Goal: Task Accomplishment & Management: Use online tool/utility

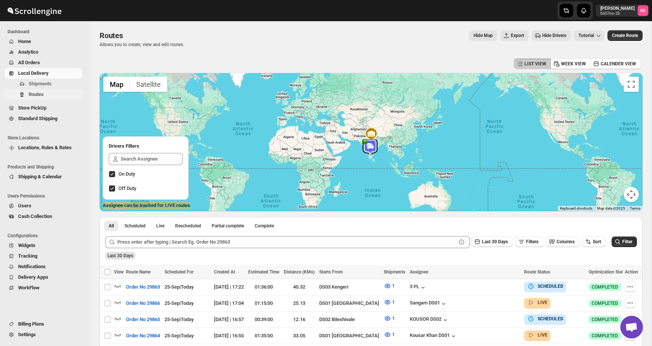
click at [56, 96] on span "Routes" at bounding box center [55, 95] width 52 height 8
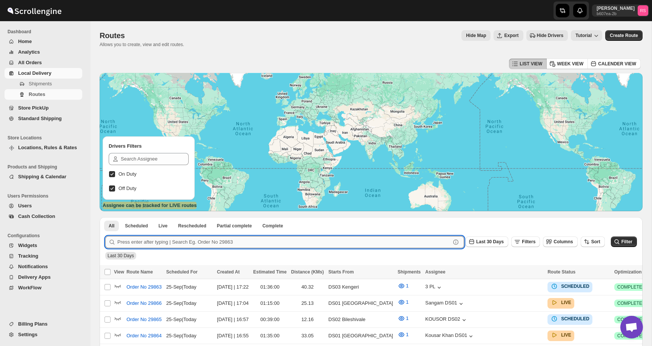
click at [193, 239] on input "text" at bounding box center [283, 242] width 333 height 12
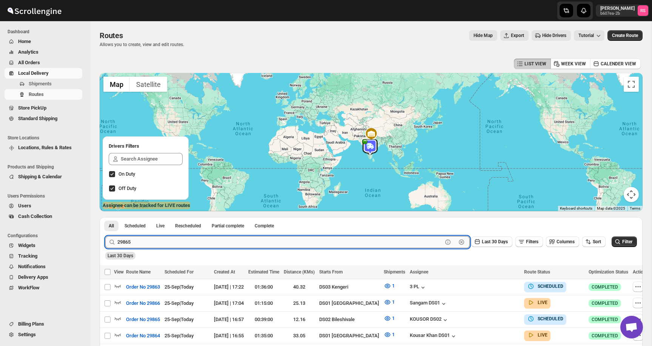
type input "29865"
click at [105, 217] on button "Submit" at bounding box center [116, 221] width 22 height 8
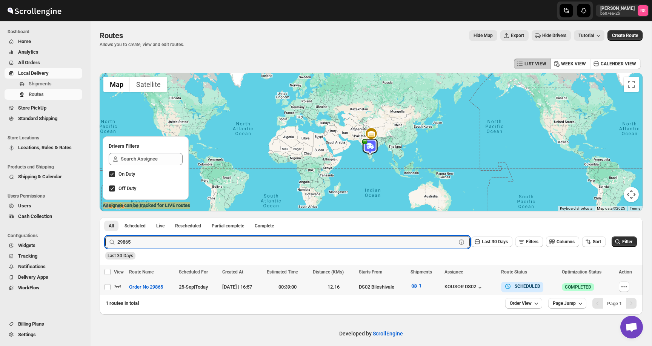
click at [119, 285] on icon "button" at bounding box center [118, 286] width 8 height 8
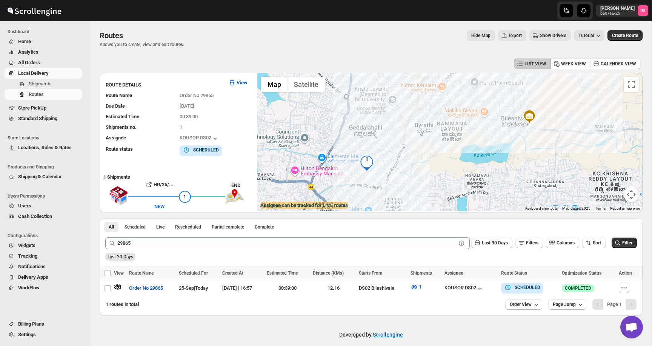
click at [401, 166] on div at bounding box center [449, 142] width 385 height 138
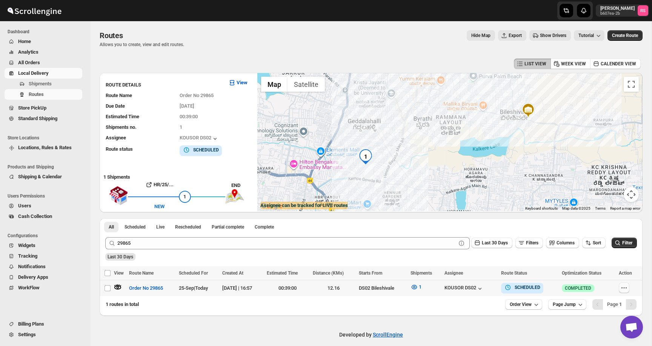
click at [621, 287] on button "button" at bounding box center [624, 287] width 11 height 11
checkbox input "true"
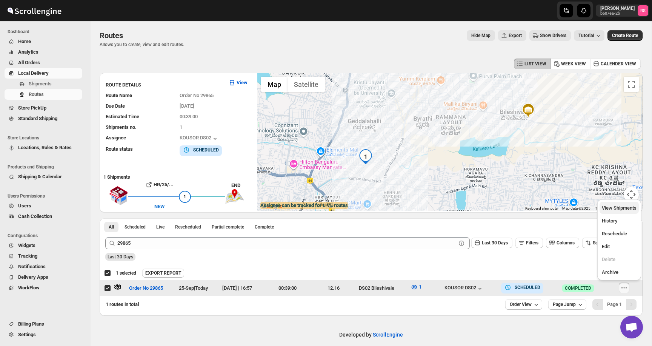
click at [612, 210] on span "View Shipments" at bounding box center [619, 208] width 35 height 6
checkbox input "false"
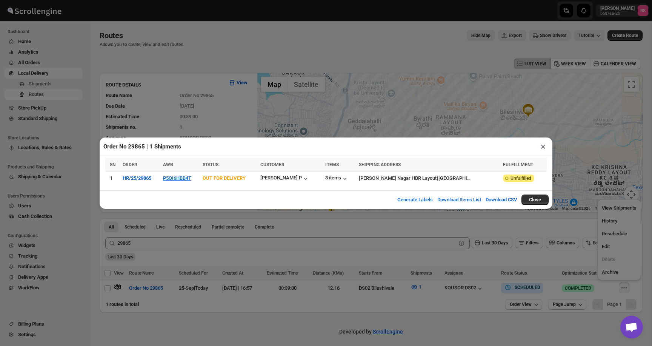
click at [542, 150] on button "×" at bounding box center [543, 146] width 11 height 11
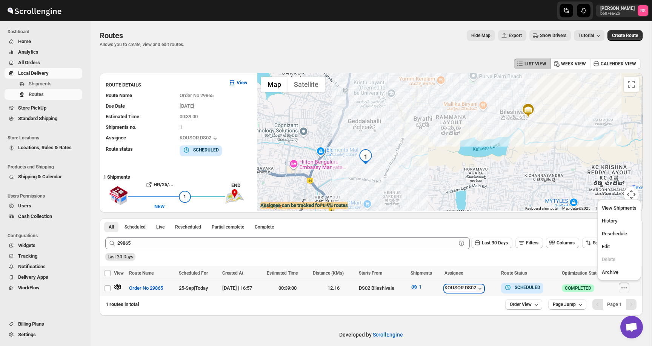
click at [484, 287] on icon "button" at bounding box center [480, 289] width 8 height 8
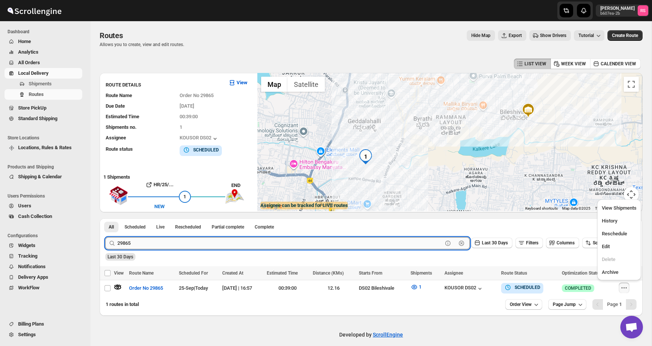
click at [145, 243] on input "29865" at bounding box center [279, 243] width 325 height 12
click at [105, 218] on button "Submit" at bounding box center [116, 222] width 22 height 8
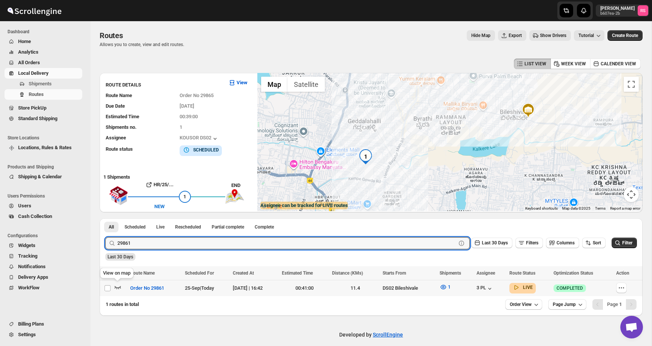
click at [116, 285] on icon "button" at bounding box center [118, 287] width 8 height 8
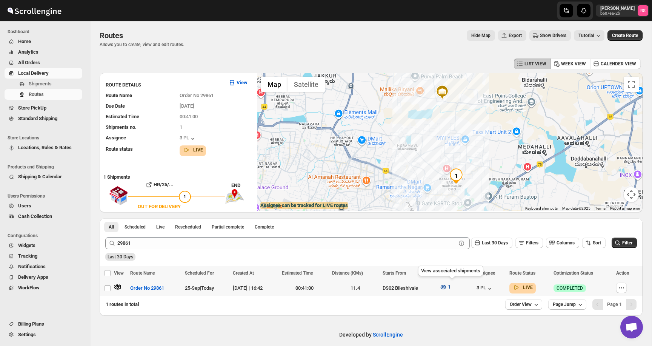
click at [451, 289] on span "1" at bounding box center [449, 287] width 3 height 6
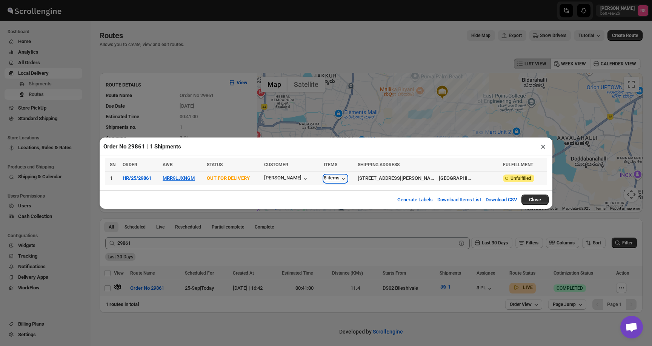
click at [347, 176] on div "8 items" at bounding box center [335, 179] width 23 height 8
click at [545, 147] on button "×" at bounding box center [543, 146] width 11 height 11
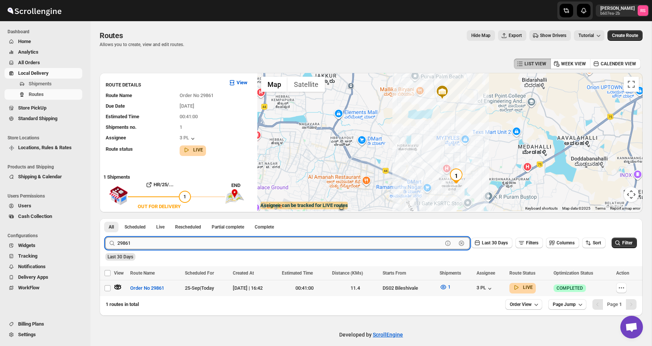
click at [216, 237] on input "29861" at bounding box center [279, 243] width 325 height 12
click at [105, 218] on button "Submit" at bounding box center [116, 222] width 22 height 8
click at [120, 285] on icon "button" at bounding box center [118, 287] width 8 height 8
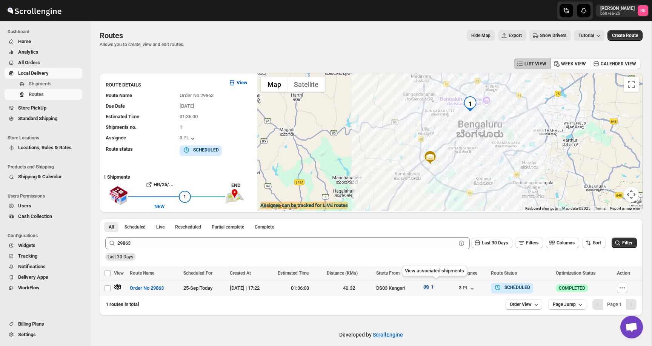
click at [430, 289] on icon "button" at bounding box center [427, 287] width 8 height 8
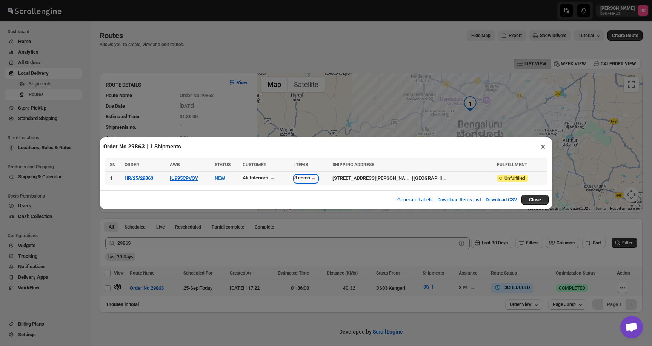
click at [316, 178] on div "3 items" at bounding box center [305, 179] width 23 height 8
click at [542, 146] on button "×" at bounding box center [543, 146] width 11 height 11
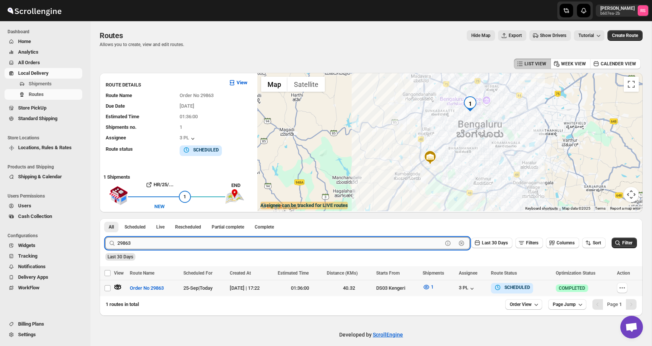
click at [140, 245] on input "29863" at bounding box center [279, 243] width 325 height 12
click at [189, 248] on input "29863" at bounding box center [279, 243] width 325 height 12
click at [105, 218] on button "Submit" at bounding box center [116, 222] width 22 height 8
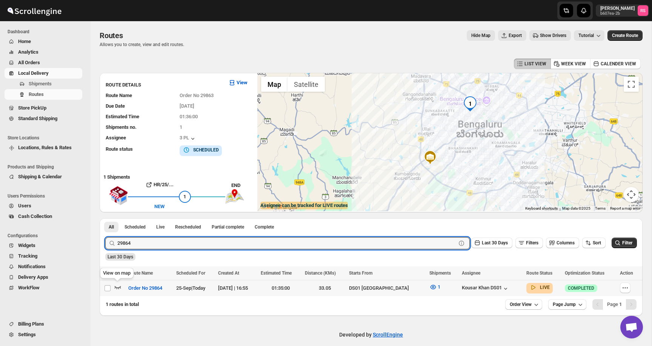
click at [116, 286] on icon "button" at bounding box center [118, 287] width 6 height 3
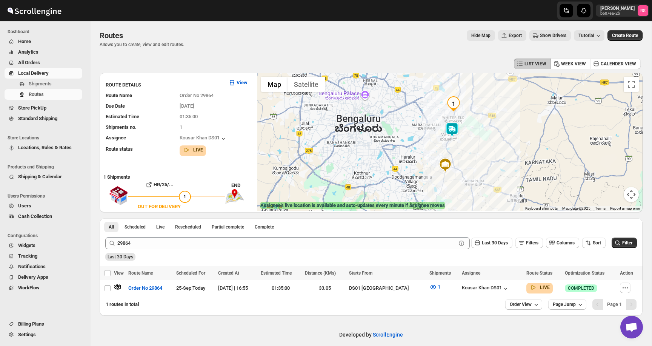
click at [458, 123] on img at bounding box center [452, 129] width 15 height 15
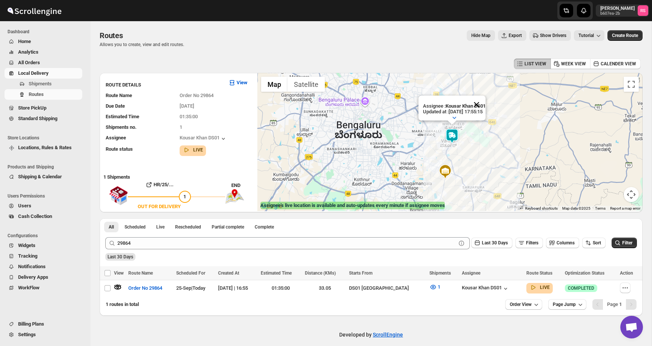
click at [486, 105] on button "Close" at bounding box center [477, 105] width 18 height 18
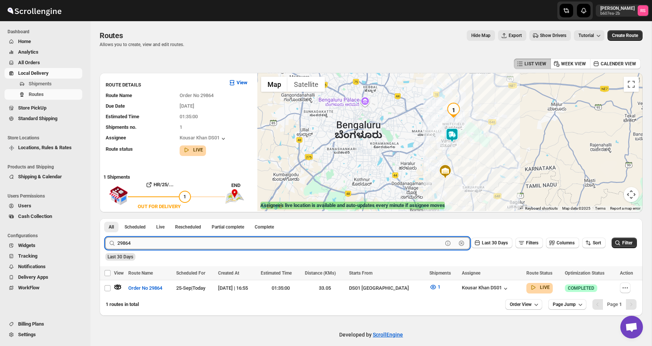
click at [166, 242] on input "29864" at bounding box center [279, 243] width 325 height 12
click at [186, 244] on input "29864" at bounding box center [279, 243] width 325 height 12
type input "29866"
click at [105, 218] on button "Submit" at bounding box center [116, 222] width 22 height 8
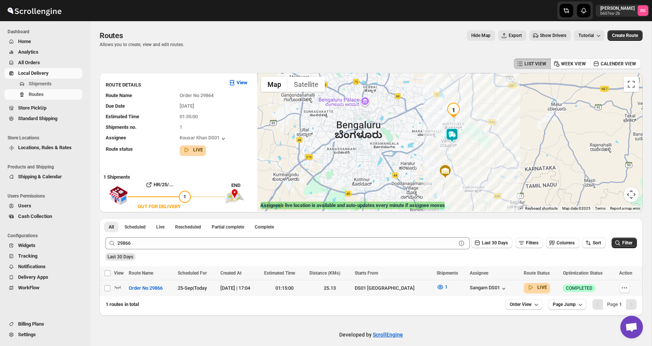
click at [113, 286] on td "Select route" at bounding box center [107, 288] width 14 height 16
checkbox input "true"
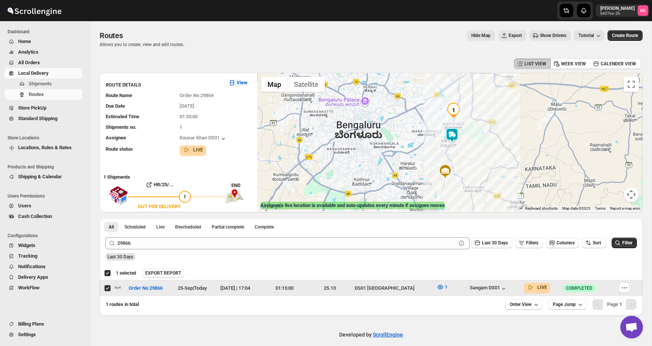
click at [109, 287] on input "Select route" at bounding box center [108, 288] width 6 height 6
checkbox input "false"
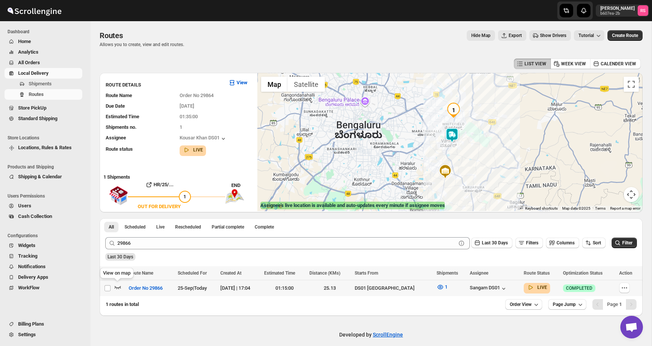
click at [119, 287] on icon "button" at bounding box center [118, 287] width 8 height 8
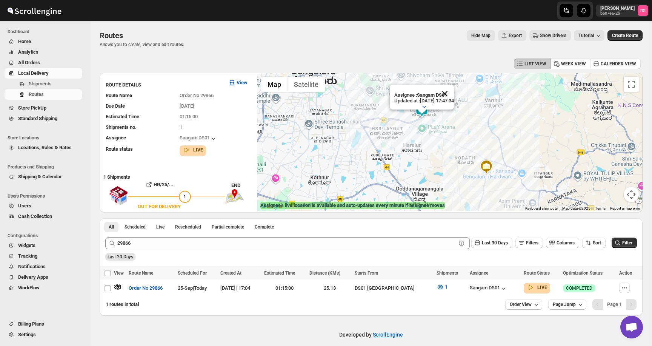
click at [450, 94] on button "Close" at bounding box center [445, 94] width 18 height 18
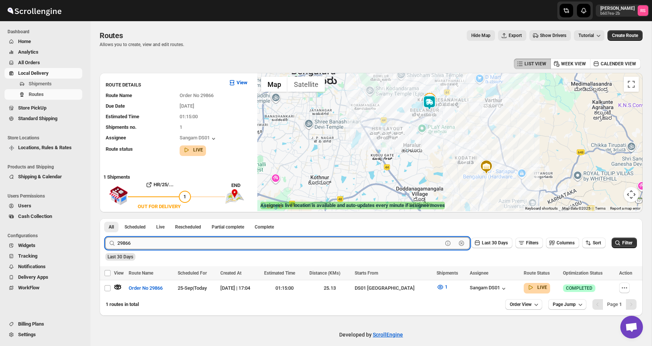
click at [263, 240] on input "29866" at bounding box center [279, 243] width 325 height 12
click at [105, 218] on button "Submit" at bounding box center [116, 222] width 22 height 8
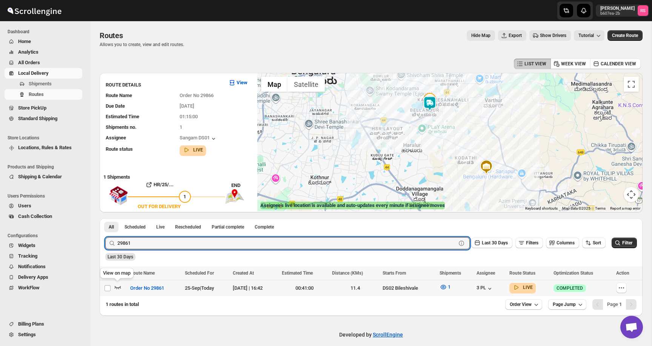
click at [118, 286] on icon "button" at bounding box center [118, 287] width 8 height 8
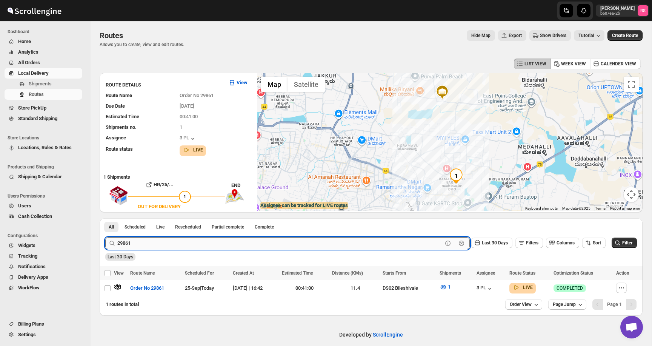
click at [160, 245] on input "29861" at bounding box center [279, 243] width 325 height 12
click at [171, 243] on input "29861" at bounding box center [279, 243] width 325 height 12
click at [105, 218] on button "Submit" at bounding box center [116, 222] width 22 height 8
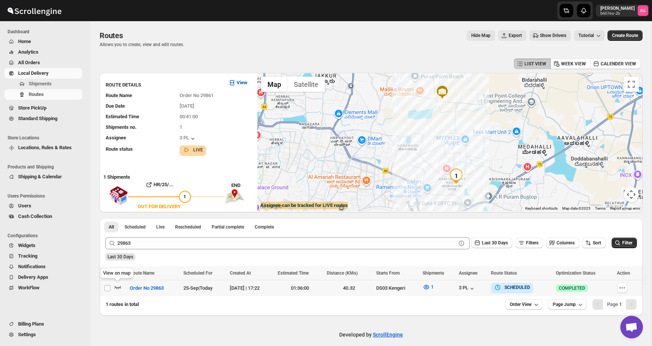
click at [116, 285] on icon "button" at bounding box center [118, 287] width 8 height 8
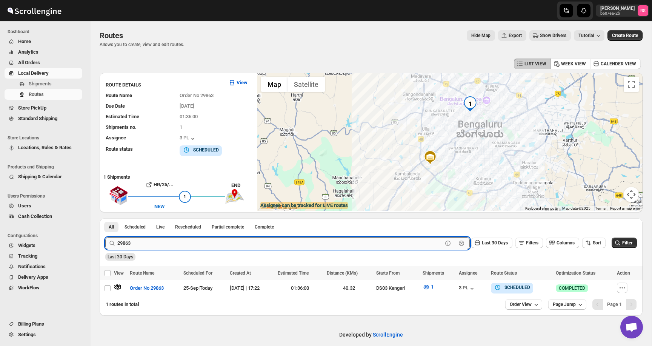
click at [160, 243] on input "29863" at bounding box center [279, 243] width 325 height 12
click at [176, 242] on input "29863" at bounding box center [279, 243] width 325 height 12
type input "29864"
click at [105, 218] on button "Submit" at bounding box center [116, 222] width 22 height 8
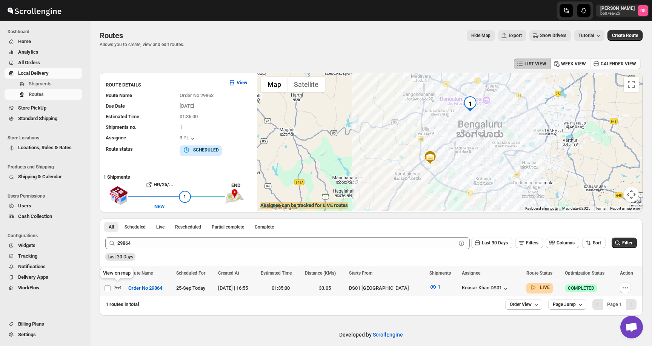
click at [119, 287] on icon "button" at bounding box center [118, 287] width 6 height 3
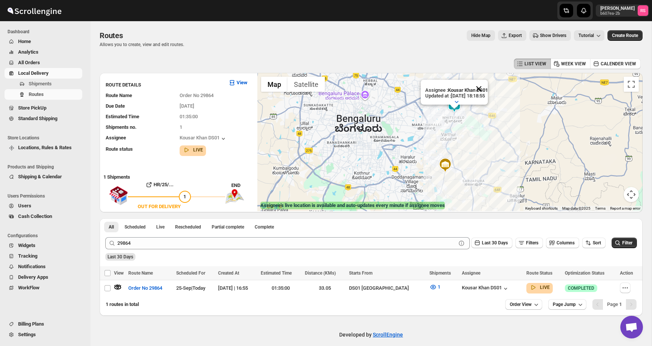
click at [481, 88] on button "Close" at bounding box center [479, 89] width 18 height 18
click at [455, 105] on img at bounding box center [454, 104] width 15 height 15
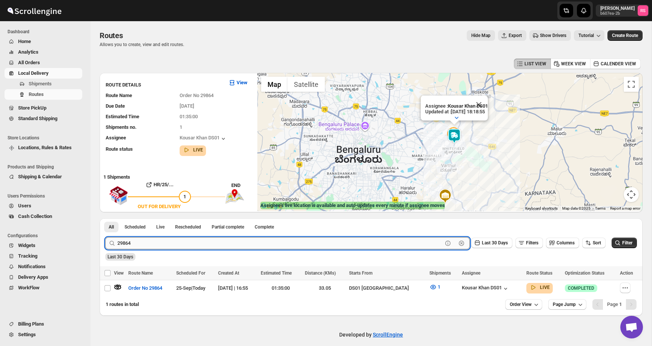
click at [146, 245] on input "29864" at bounding box center [279, 243] width 325 height 12
click at [52, 95] on span "Routes" at bounding box center [55, 95] width 52 height 8
click at [325, 244] on input "29864" at bounding box center [279, 243] width 325 height 12
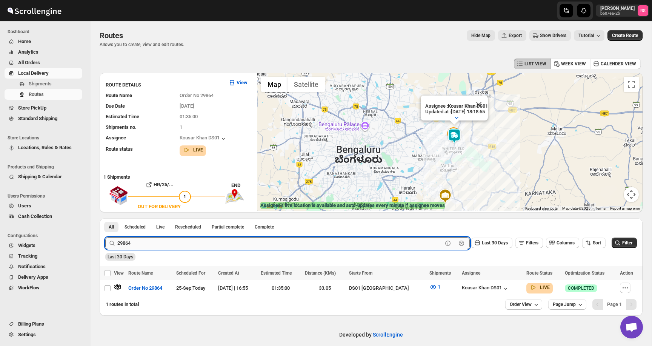
click at [325, 244] on input "29864" at bounding box center [279, 243] width 325 height 12
click at [105, 218] on button "Submit" at bounding box center [116, 222] width 22 height 8
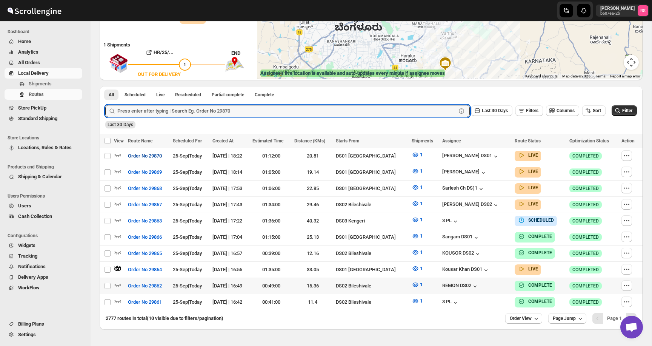
scroll to position [129, 0]
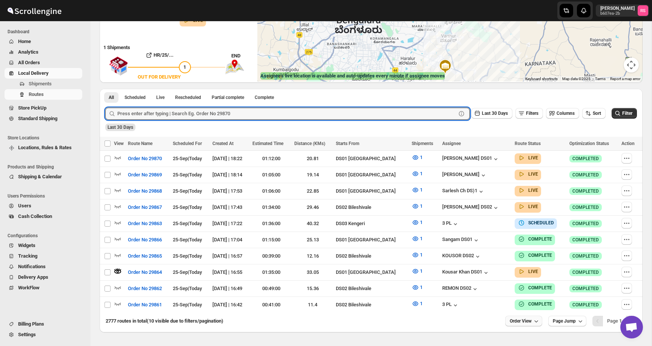
click at [536, 319] on icon "button" at bounding box center [537, 321] width 8 height 8
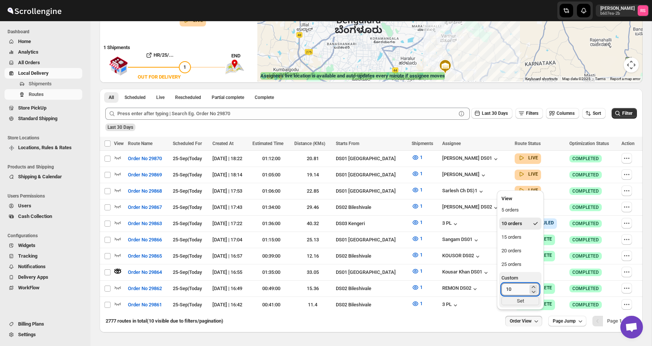
click at [520, 288] on input "10" at bounding box center [515, 289] width 26 height 12
type input "200"
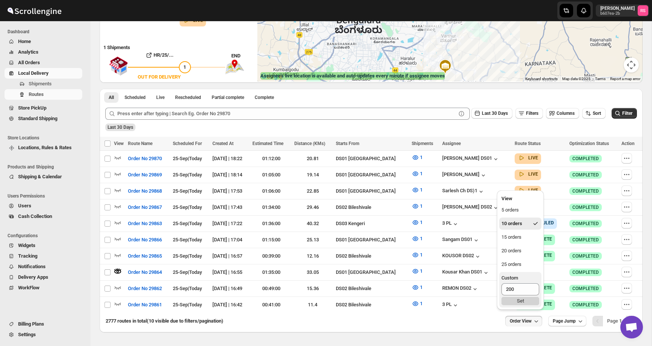
click at [524, 301] on div "Set" at bounding box center [521, 301] width 38 height 8
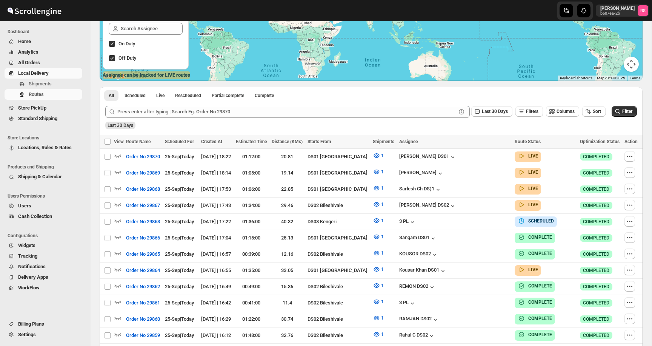
scroll to position [130, 0]
click at [108, 157] on input "Select route" at bounding box center [108, 157] width 6 height 6
checkbox input "true"
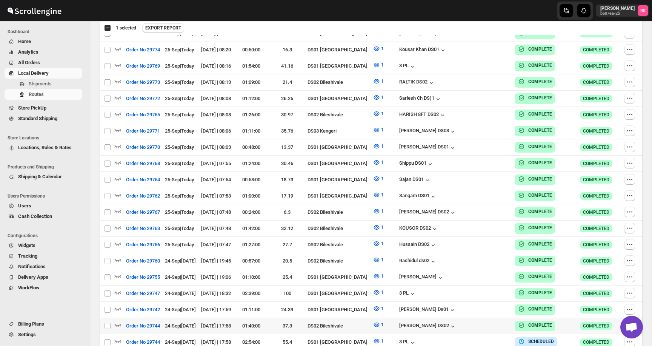
scroll to position [1590, 0]
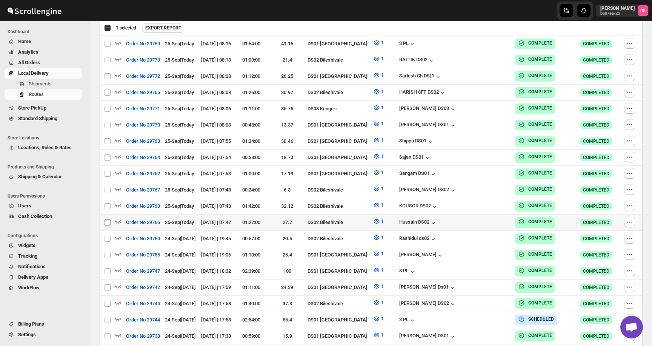
click at [106, 219] on input "Select route" at bounding box center [108, 222] width 6 height 6
checkbox input "true"
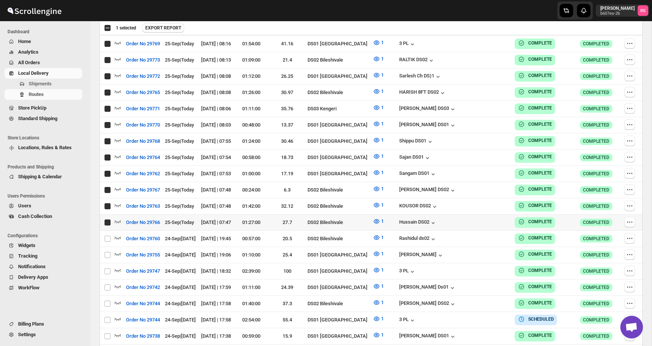
checkbox input "true"
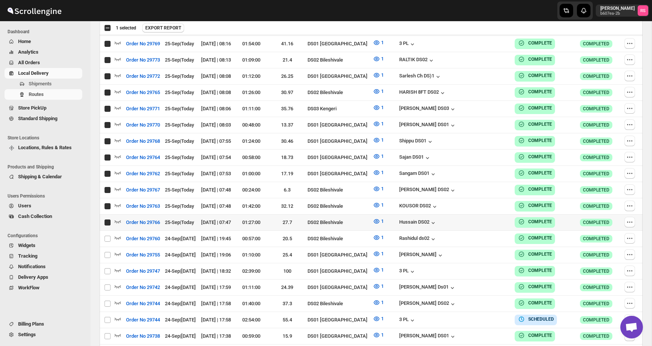
checkbox input "true"
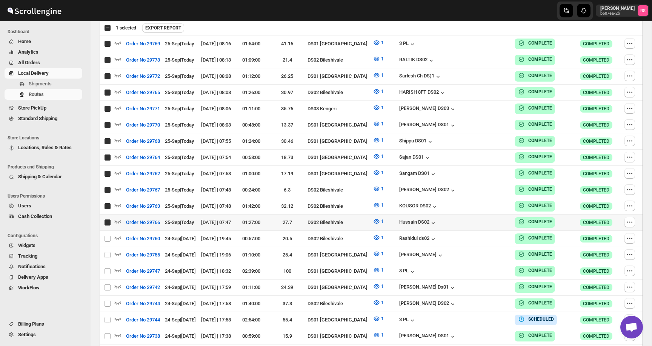
checkbox input "true"
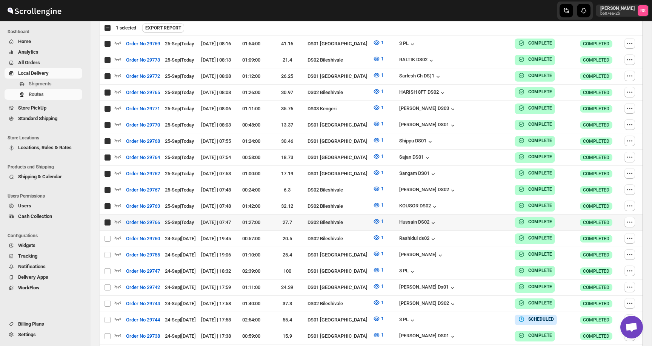
checkbox input "true"
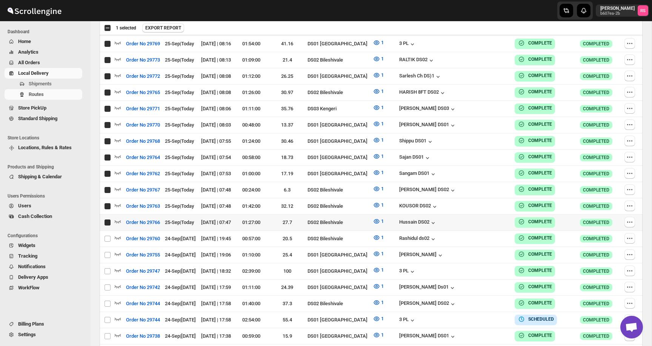
checkbox input "true"
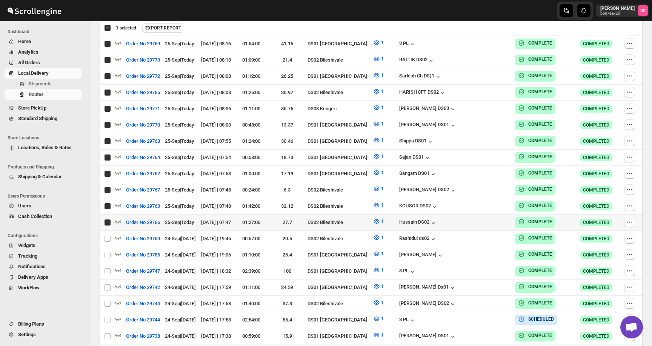
checkbox input "true"
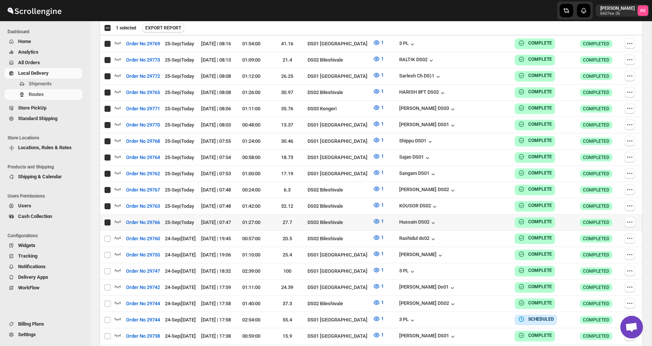
checkbox input "true"
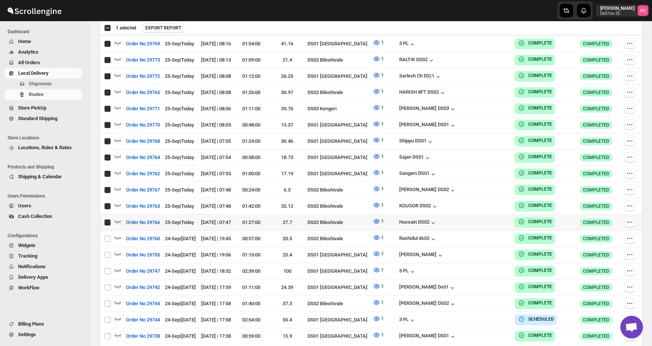
checkbox input "true"
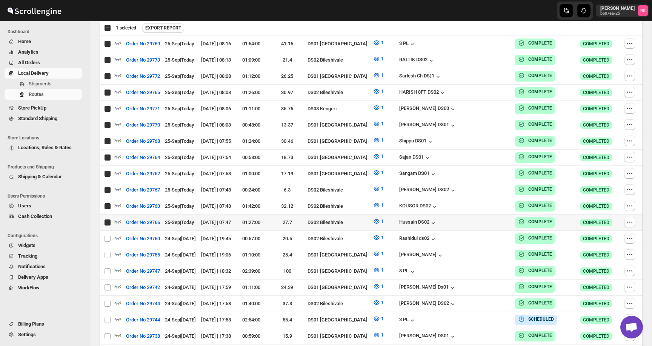
checkbox input "true"
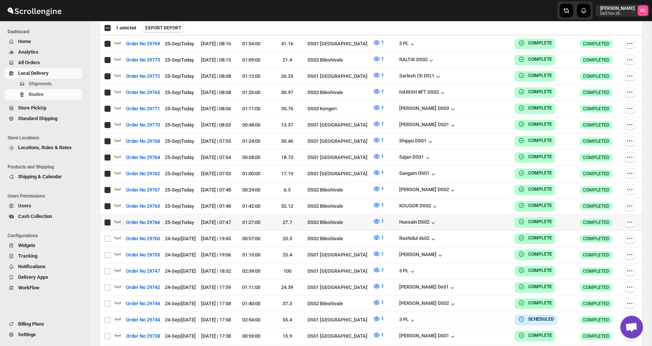
checkbox input "true"
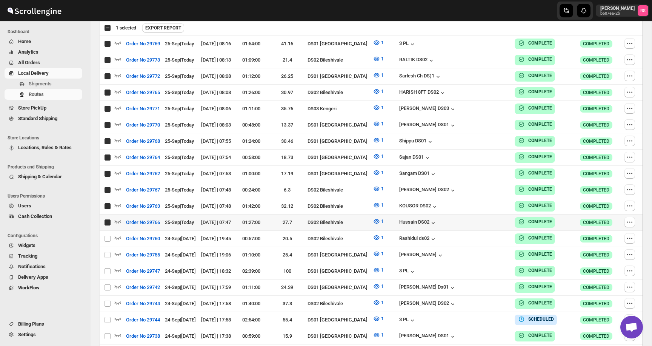
checkbox input "true"
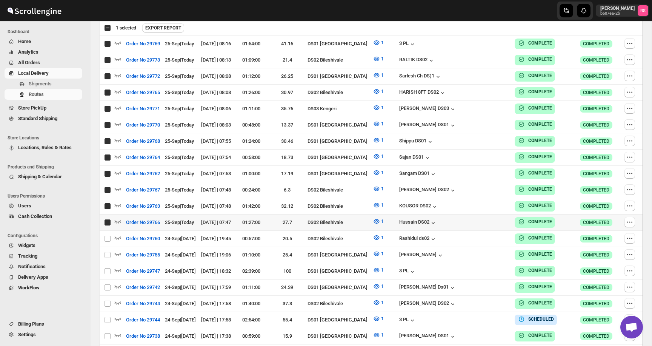
checkbox input "true"
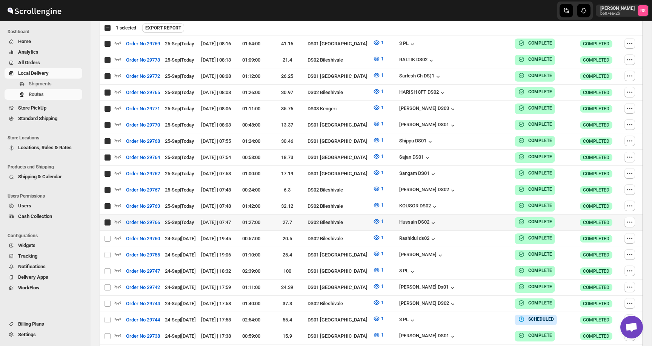
checkbox input "true"
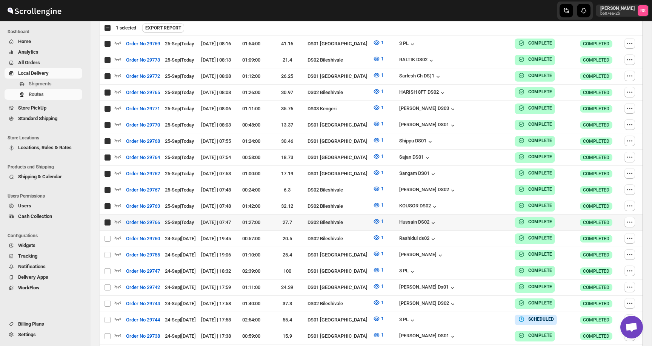
checkbox input "true"
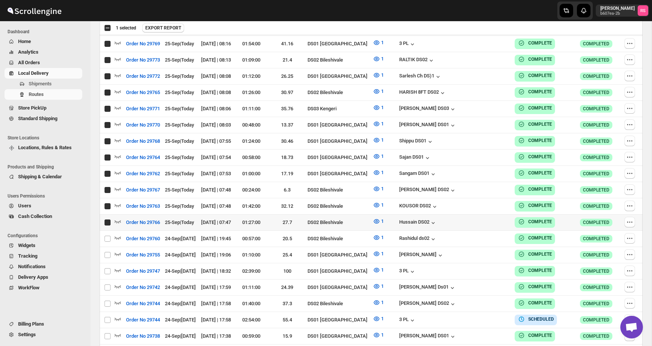
checkbox input "true"
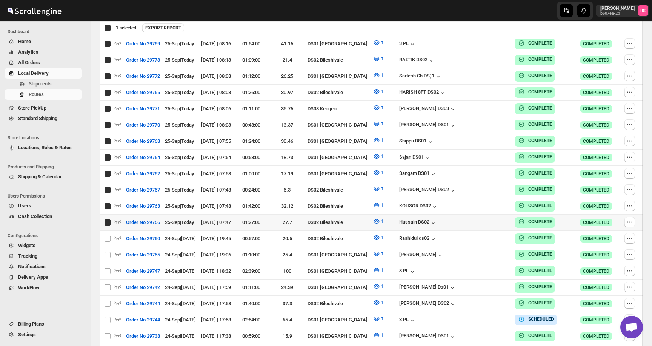
checkbox input "true"
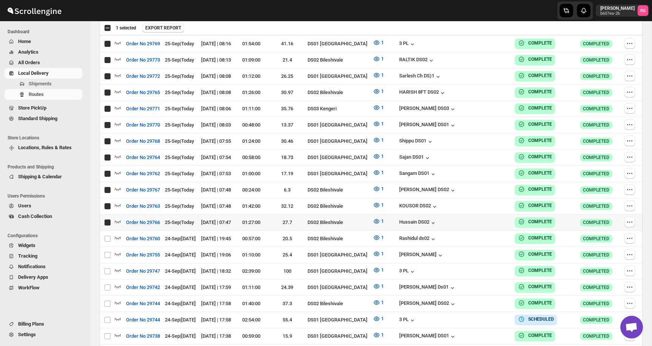
checkbox input "true"
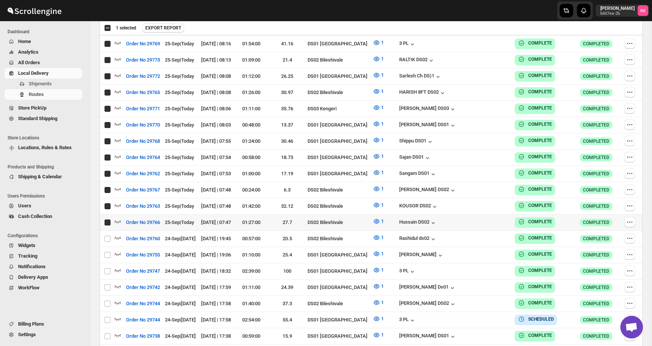
checkbox input "true"
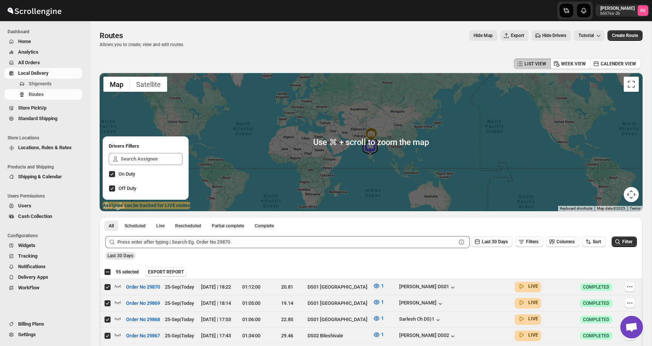
scroll to position [35, 0]
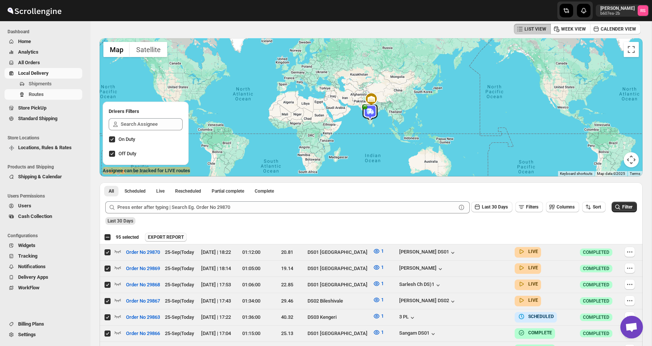
click at [183, 237] on span "EXPORT REPORT" at bounding box center [166, 237] width 36 height 6
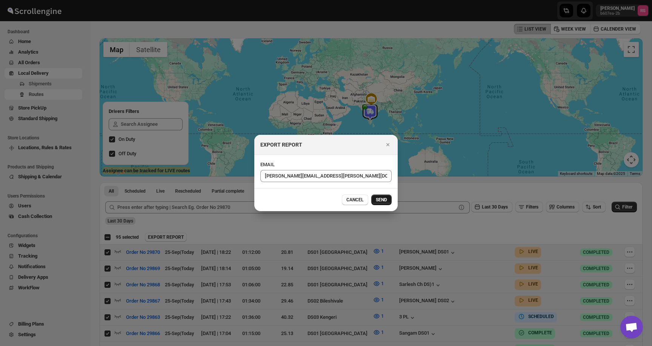
click at [377, 196] on button "SEND" at bounding box center [381, 199] width 20 height 11
checkbox input "false"
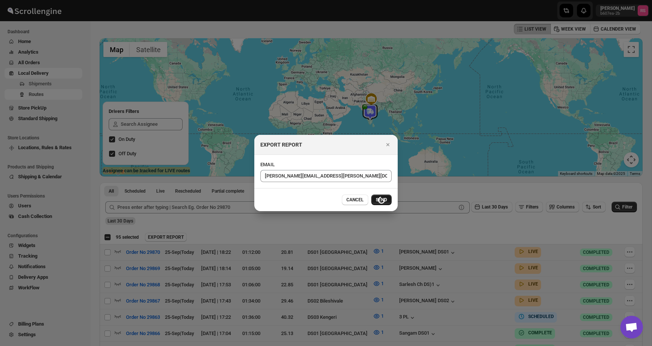
checkbox input "false"
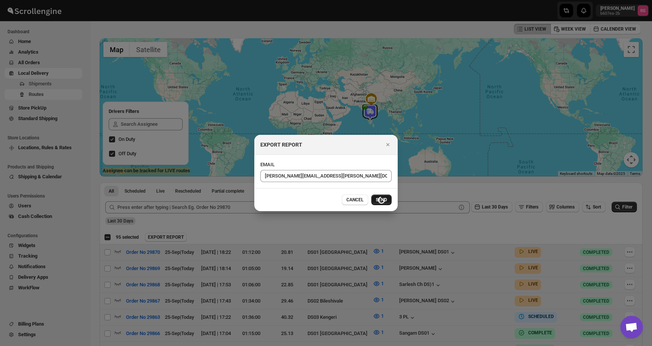
checkbox input "false"
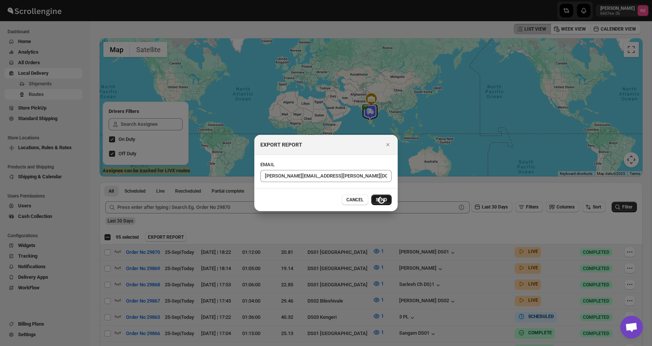
checkbox input "false"
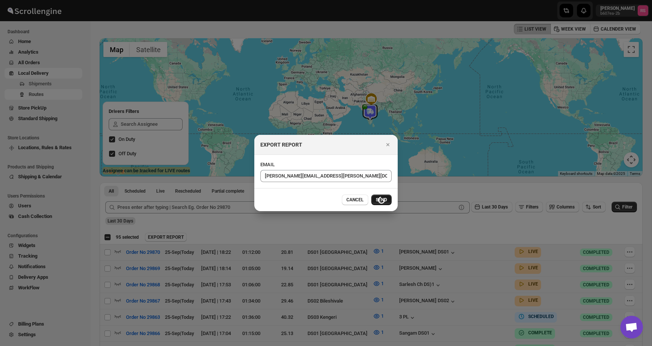
checkbox input "false"
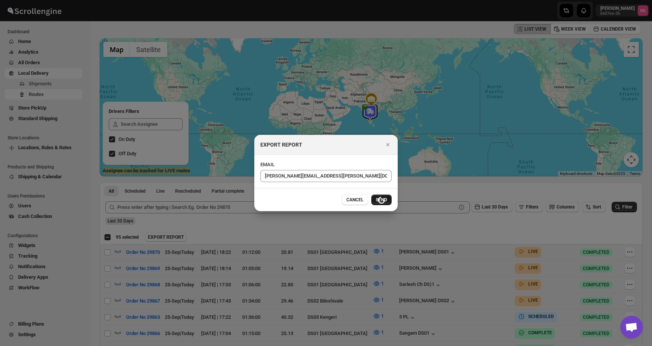
checkbox input "false"
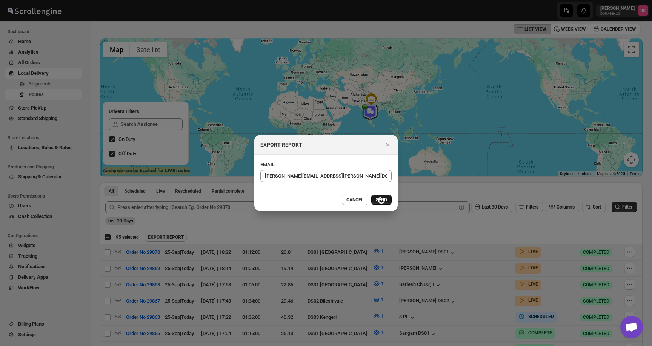
checkbox input "false"
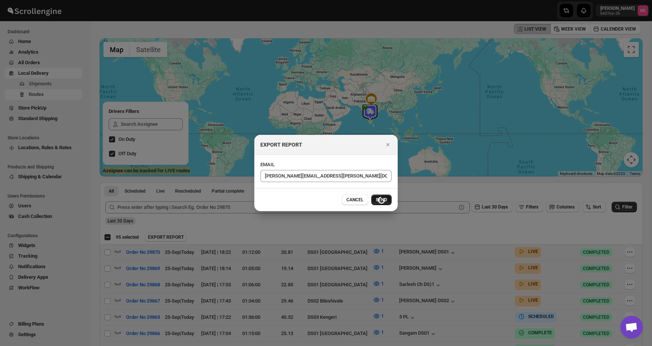
checkbox input "false"
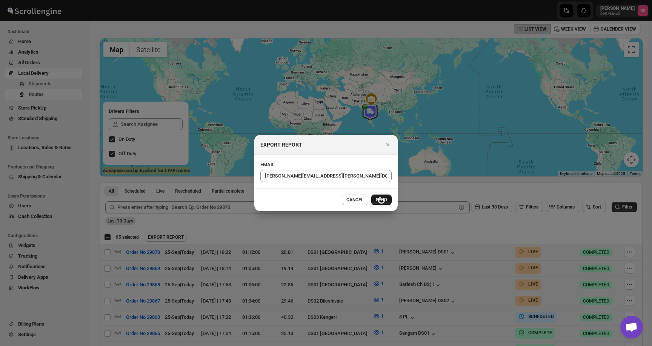
checkbox input "false"
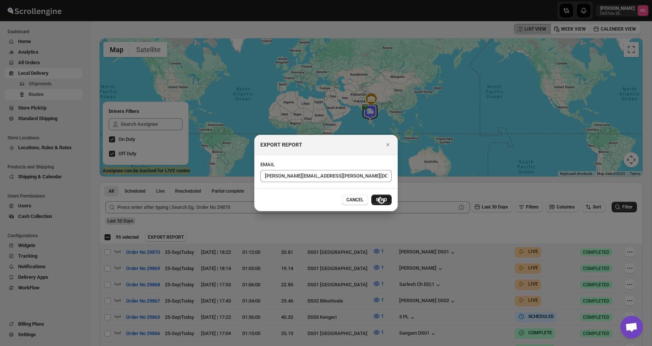
checkbox input "false"
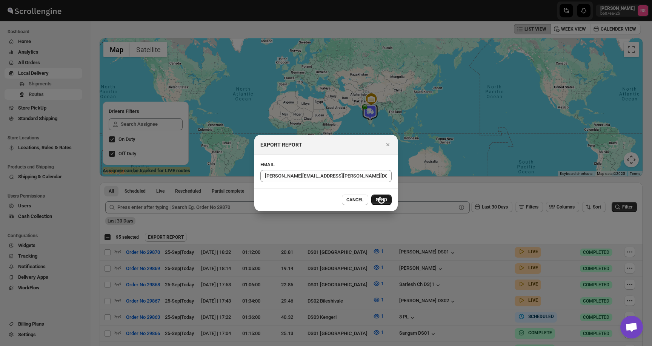
checkbox input "false"
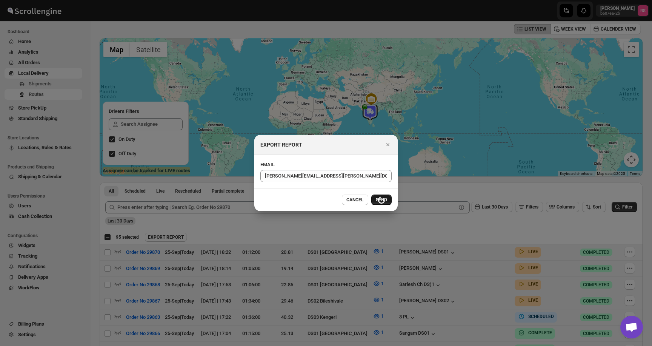
checkbox input "false"
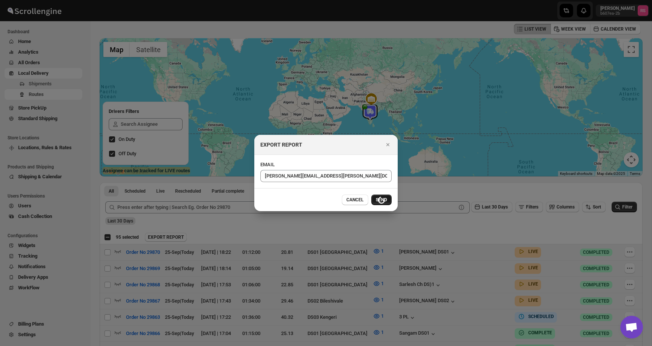
checkbox input "false"
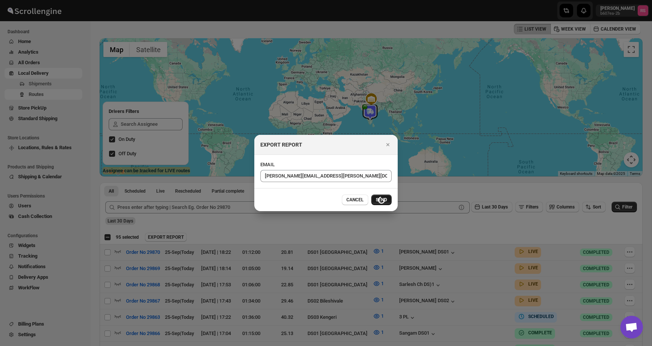
checkbox input "false"
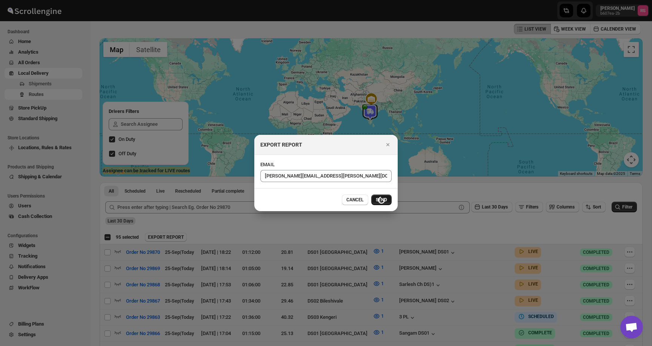
checkbox input "false"
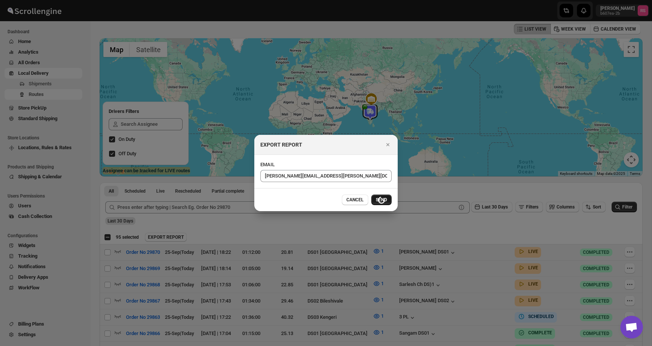
checkbox input "false"
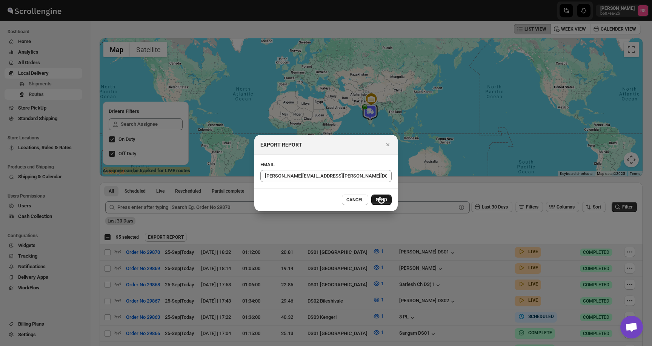
checkbox input "false"
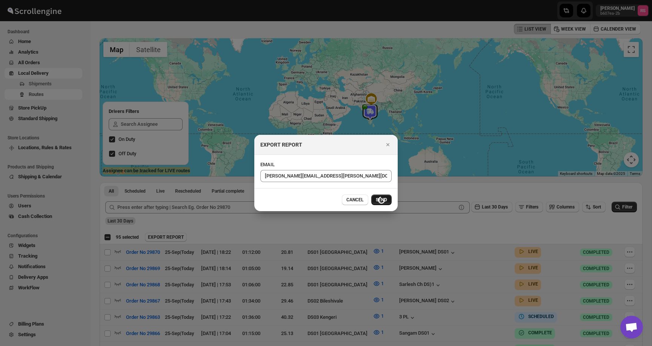
checkbox input "false"
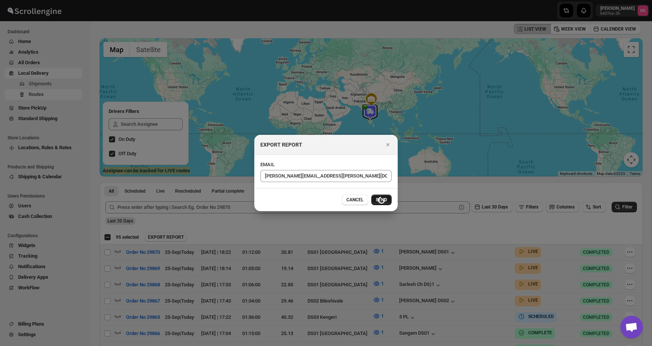
checkbox input "false"
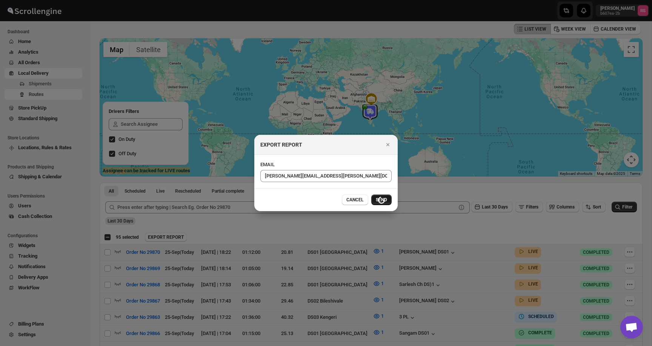
checkbox input "false"
